Goal: Check status: Check status

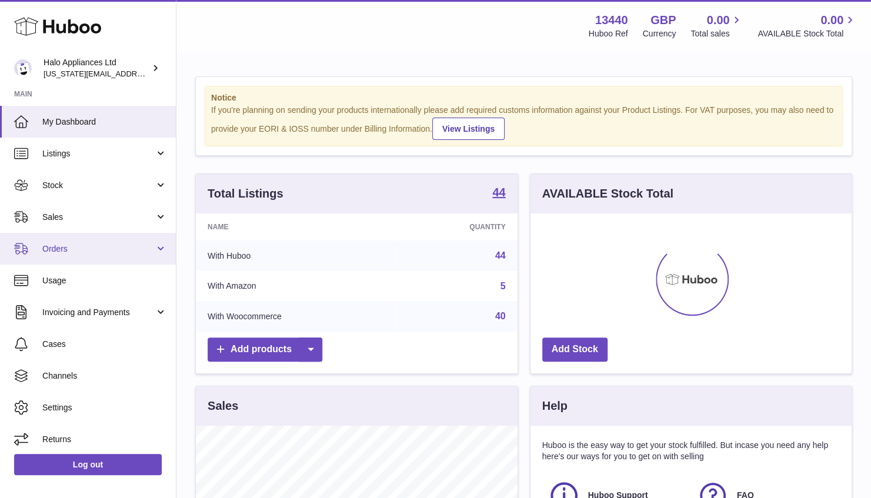
scroll to position [184, 321]
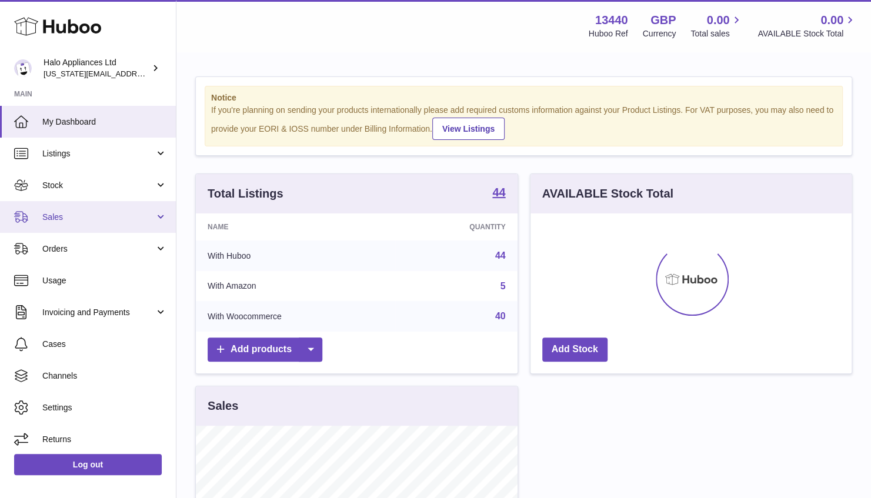
click at [67, 209] on link "Sales" at bounding box center [88, 217] width 176 height 32
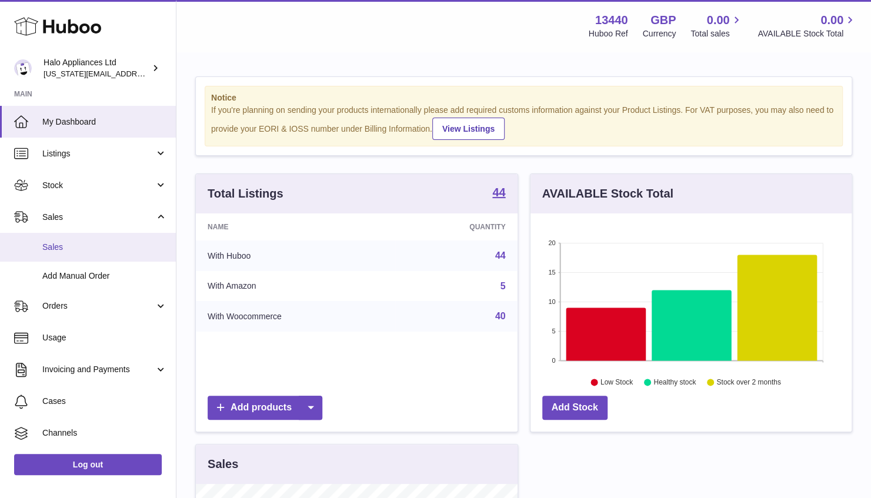
click at [71, 235] on link "Sales" at bounding box center [88, 247] width 176 height 29
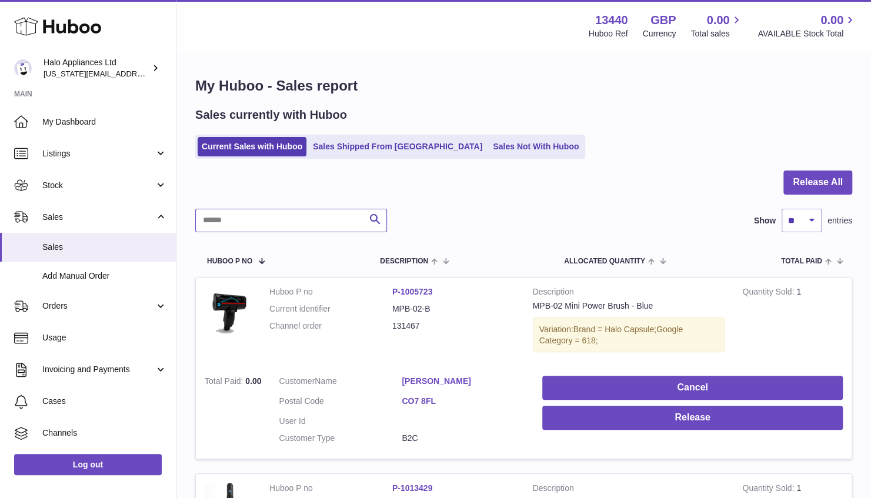
click at [319, 220] on input "text" at bounding box center [291, 221] width 192 height 24
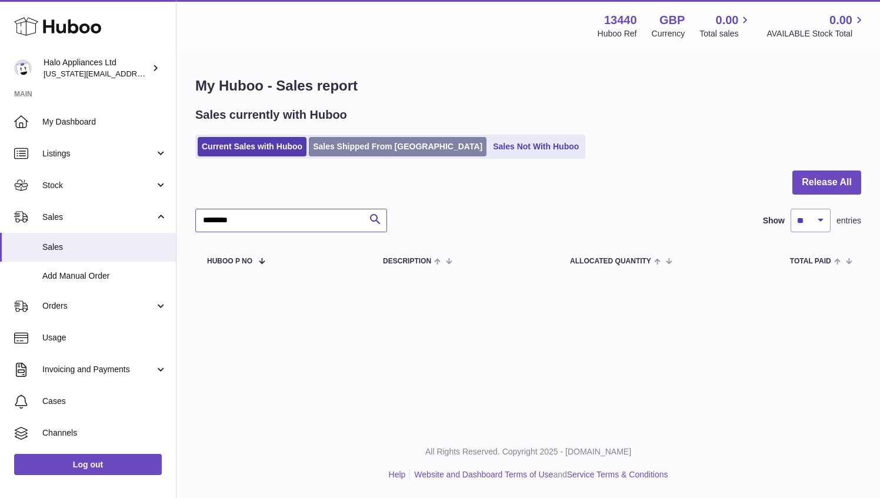
type input "********"
click at [411, 155] on link "Sales Shipped From [GEOGRAPHIC_DATA]" at bounding box center [398, 146] width 178 height 19
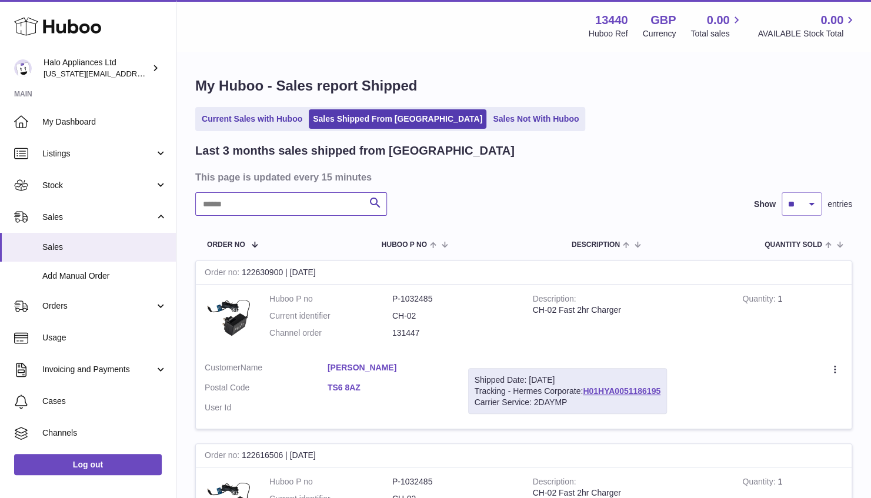
click at [261, 206] on input "text" at bounding box center [291, 204] width 192 height 24
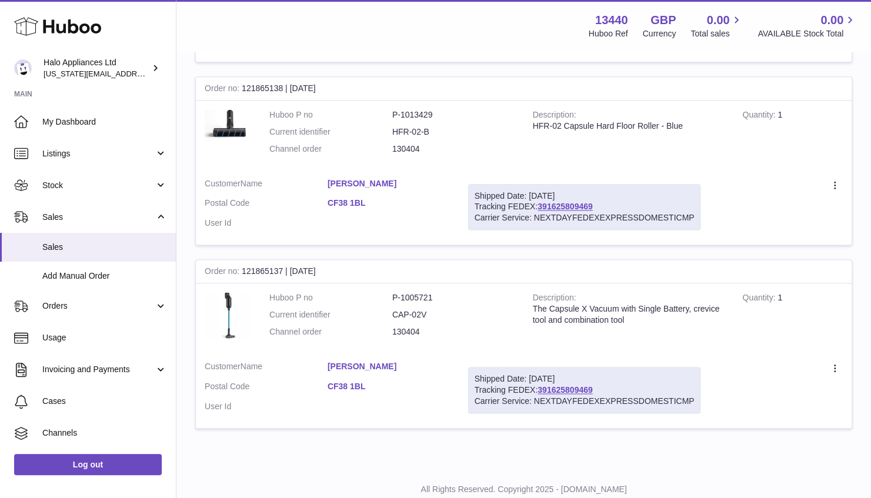
scroll to position [820, 0]
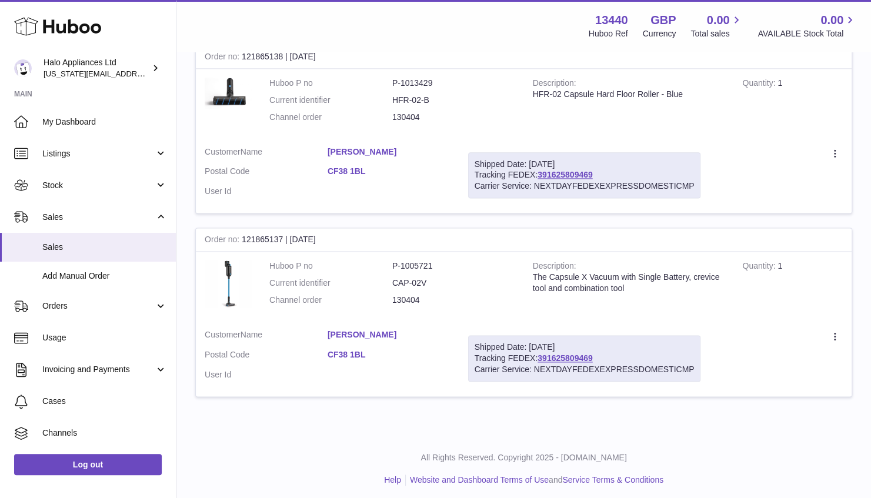
type input "********"
drag, startPoint x: 370, startPoint y: 329, endPoint x: 355, endPoint y: 286, distance: 45.4
click at [354, 286] on dl "Huboo P no P-1005721 Current identifier CAP-02V Channel order 130404" at bounding box center [392, 286] width 246 height 51
drag, startPoint x: 325, startPoint y: 330, endPoint x: 392, endPoint y: 332, distance: 66.5
click at [392, 332] on dl "Customer Name [PERSON_NAME] Postal Code CF38 1BL User Id" at bounding box center [328, 357] width 246 height 57
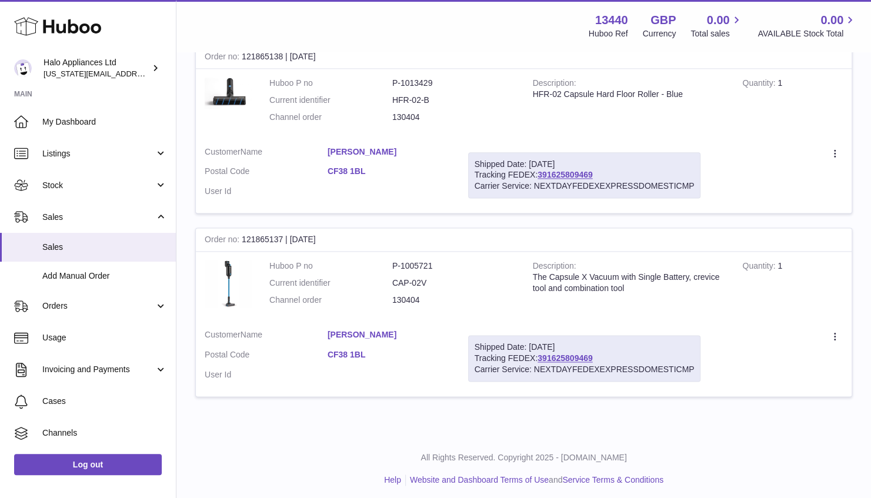
drag, startPoint x: 392, startPoint y: 332, endPoint x: 378, endPoint y: 328, distance: 14.6
copy dl "[PERSON_NAME]"
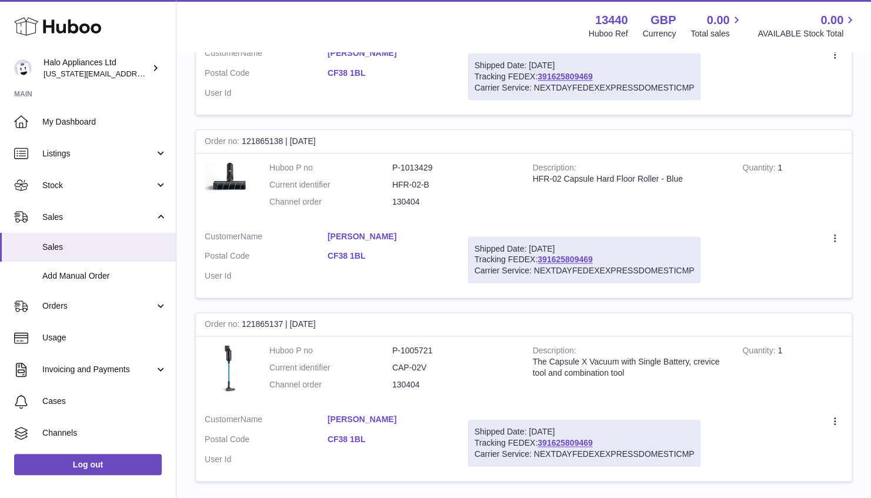
scroll to position [761, 0]
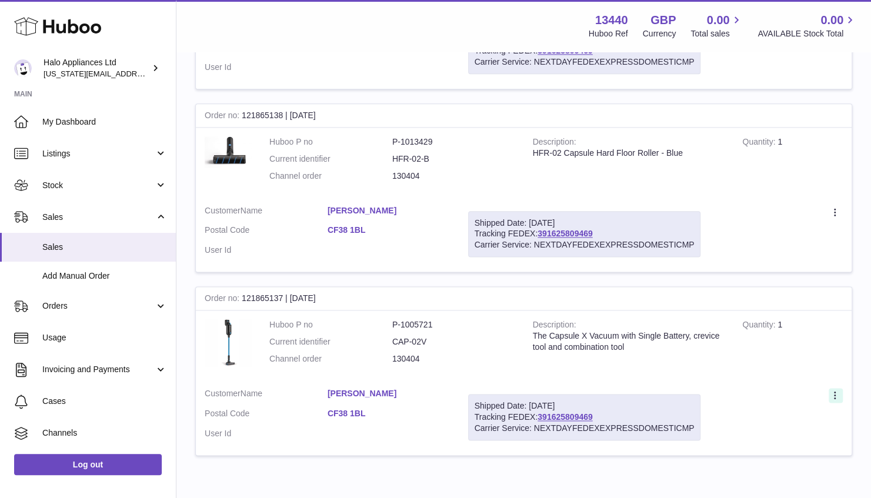
click at [835, 391] on icon at bounding box center [837, 397] width 14 height 12
click at [718, 358] on td "Description The Capsule X Vacuum with Single Battery, crevice tool and combinat…" at bounding box center [629, 345] width 210 height 69
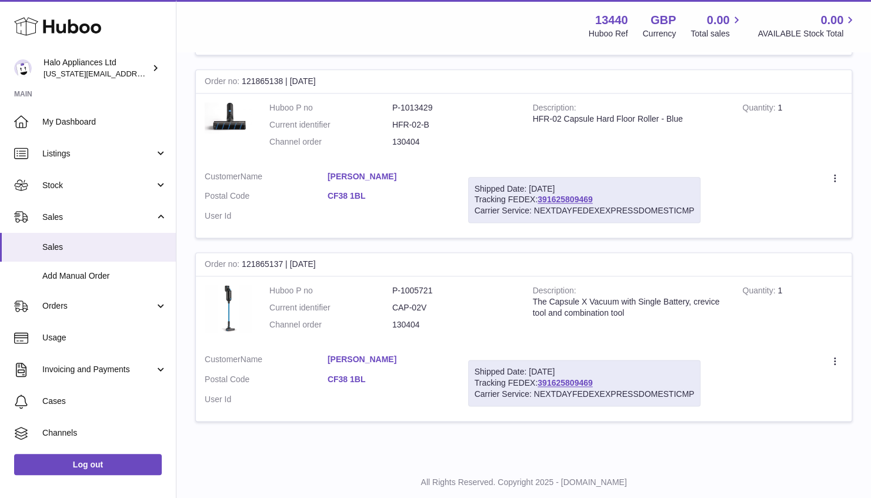
scroll to position [820, 0]
